Goal: Transaction & Acquisition: Purchase product/service

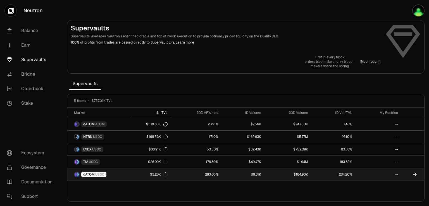
click at [191, 173] on link "293.60%" at bounding box center [196, 174] width 51 height 12
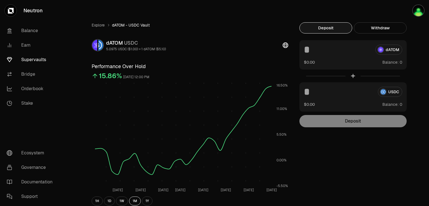
click at [332, 29] on button "Deposit" at bounding box center [325, 27] width 53 height 11
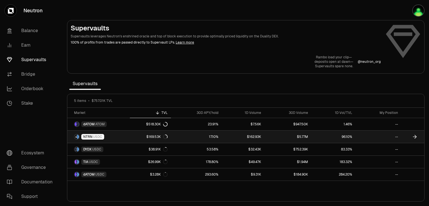
click at [96, 138] on span "USDC" at bounding box center [97, 137] width 9 height 4
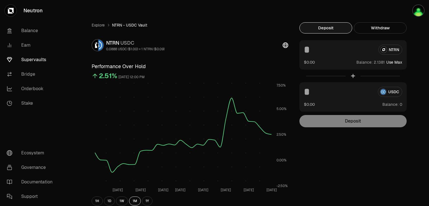
click at [399, 63] on button "Use Max" at bounding box center [394, 62] width 16 height 6
type input "********"
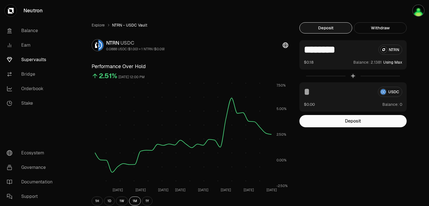
click at [31, 63] on link "Supervaults" at bounding box center [31, 60] width 58 height 15
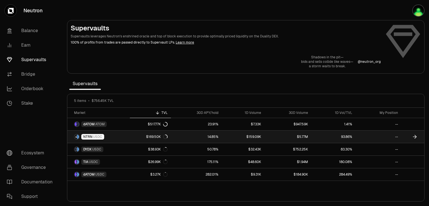
click at [141, 139] on link "$169.50K" at bounding box center [150, 137] width 41 height 12
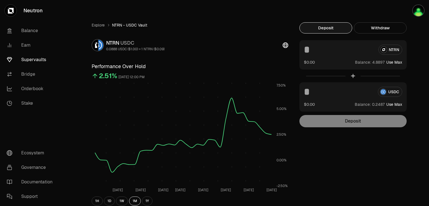
click at [308, 52] on input at bounding box center [339, 50] width 70 height 10
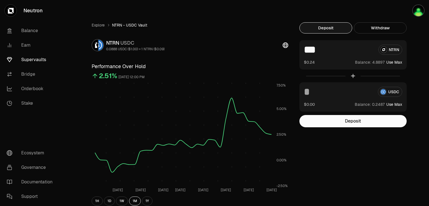
type input "***"
click at [391, 104] on button "Use Max" at bounding box center [394, 105] width 16 height 6
type input "********"
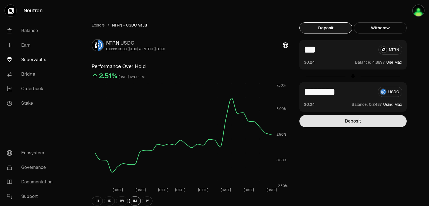
click at [349, 127] on button "Deposit" at bounding box center [352, 121] width 107 height 12
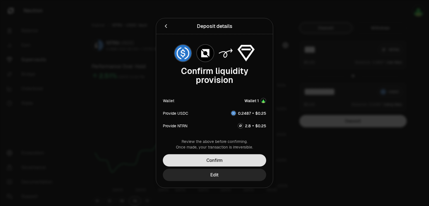
click at [209, 160] on button "Confirm" at bounding box center [214, 160] width 103 height 12
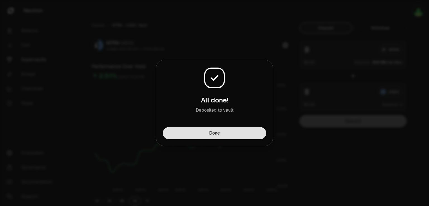
click at [222, 135] on button "Done" at bounding box center [214, 133] width 103 height 12
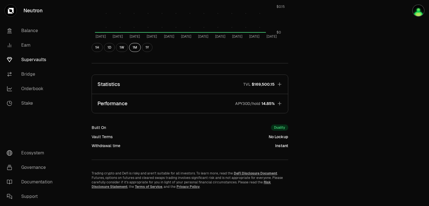
scroll to position [327, 0]
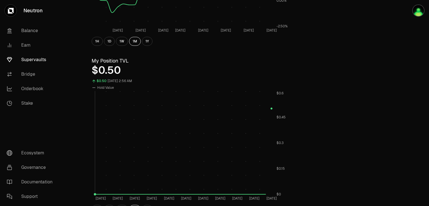
scroll to position [159, 0]
